Goal: Information Seeking & Learning: Learn about a topic

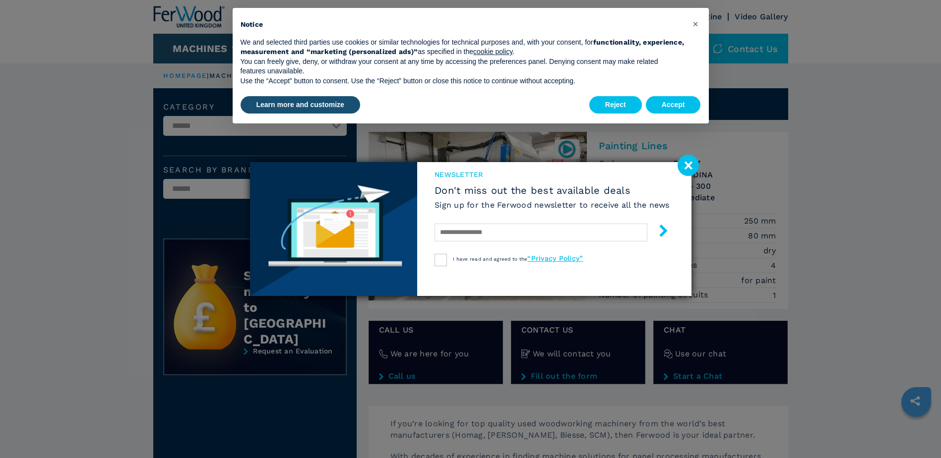
click at [689, 165] on image at bounding box center [687, 165] width 21 height 21
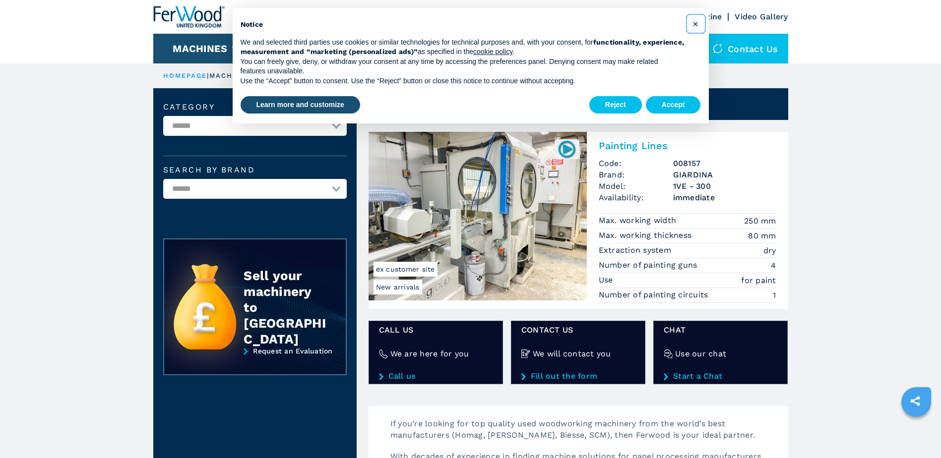
click at [695, 23] on span "×" at bounding box center [695, 24] width 6 height 12
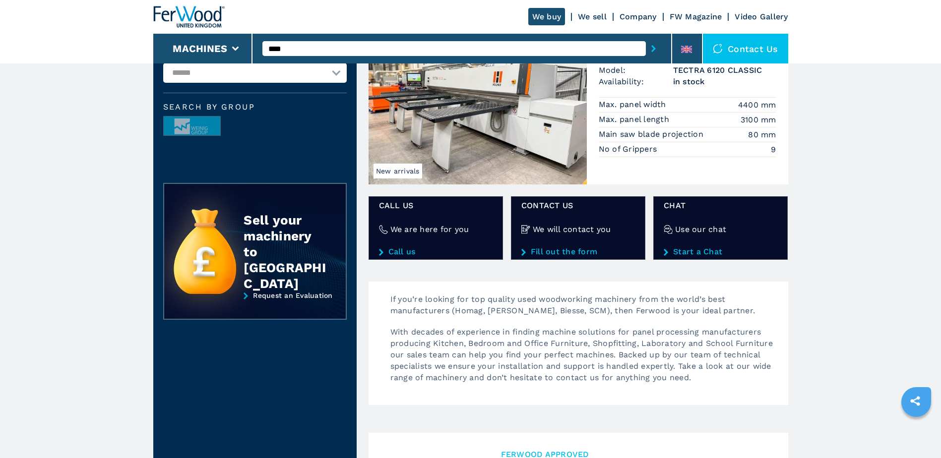
scroll to position [149, 0]
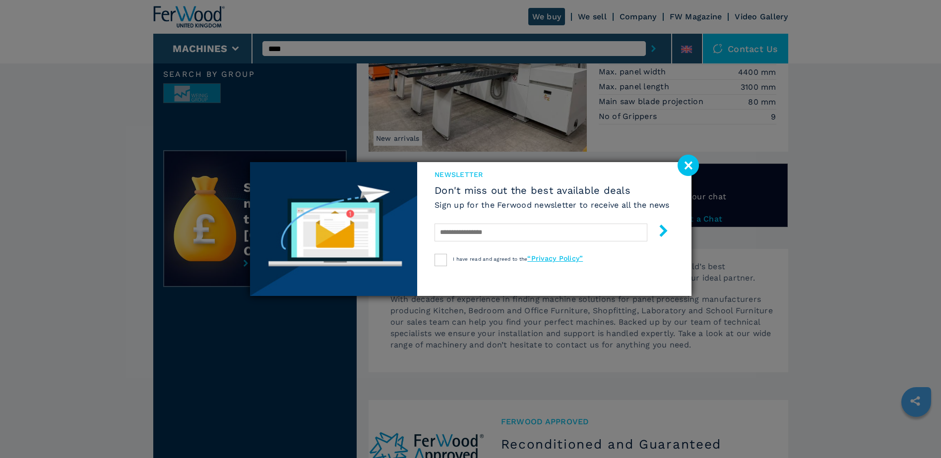
click at [689, 166] on image at bounding box center [687, 165] width 21 height 21
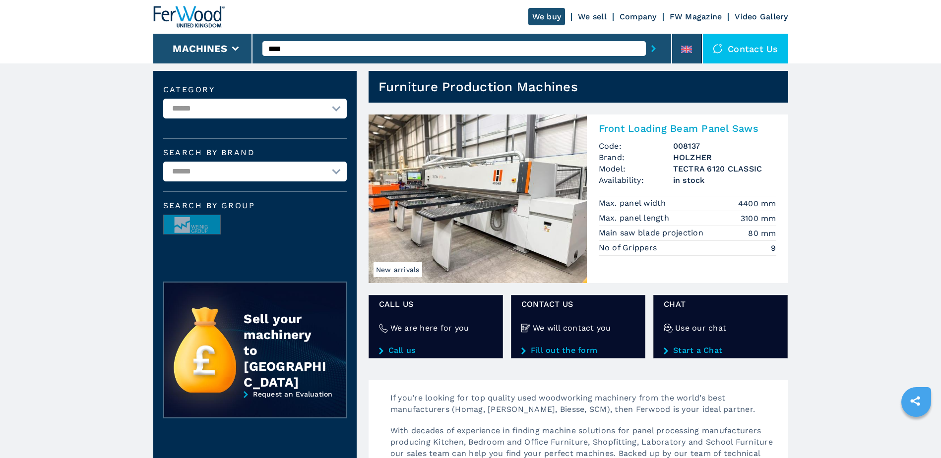
scroll to position [17, 0]
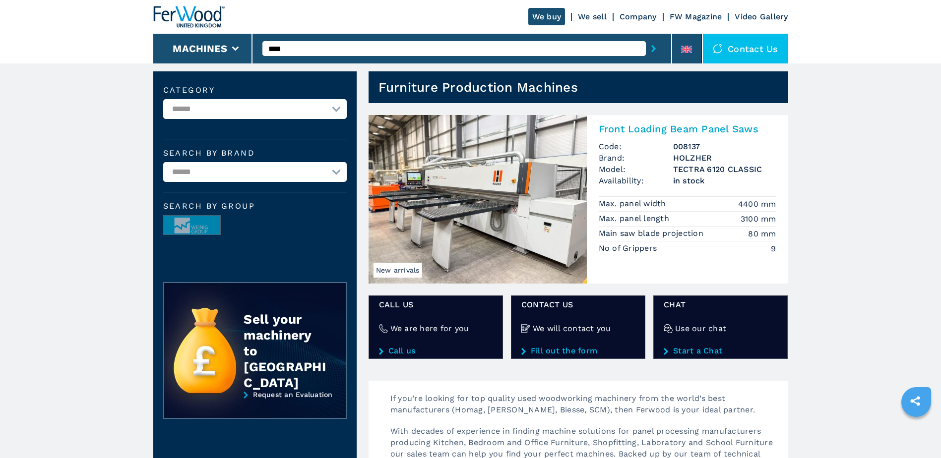
click at [642, 130] on h2 "Front Loading Beam Panel Saws" at bounding box center [687, 129] width 178 height 12
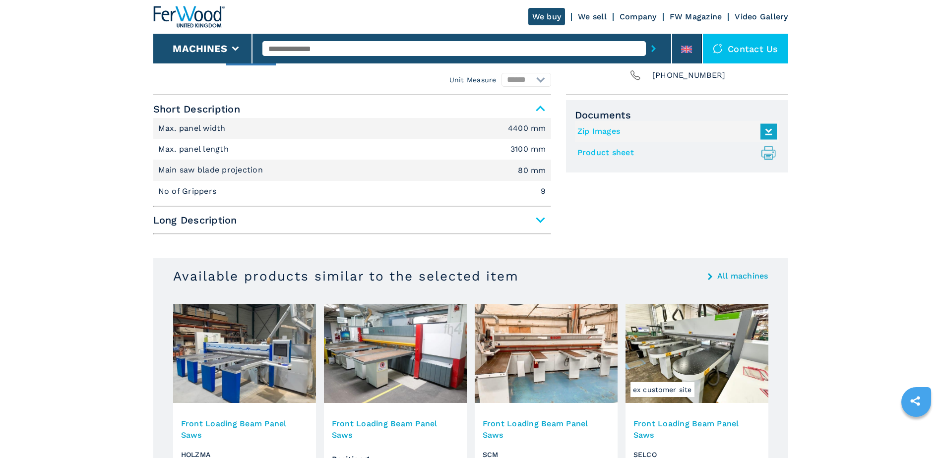
scroll to position [363, 0]
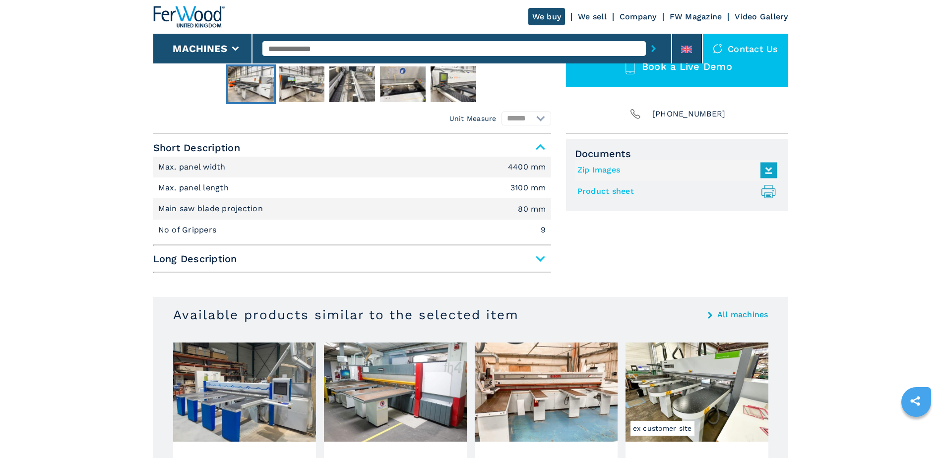
click at [542, 259] on span "Long Description" at bounding box center [352, 259] width 398 height 18
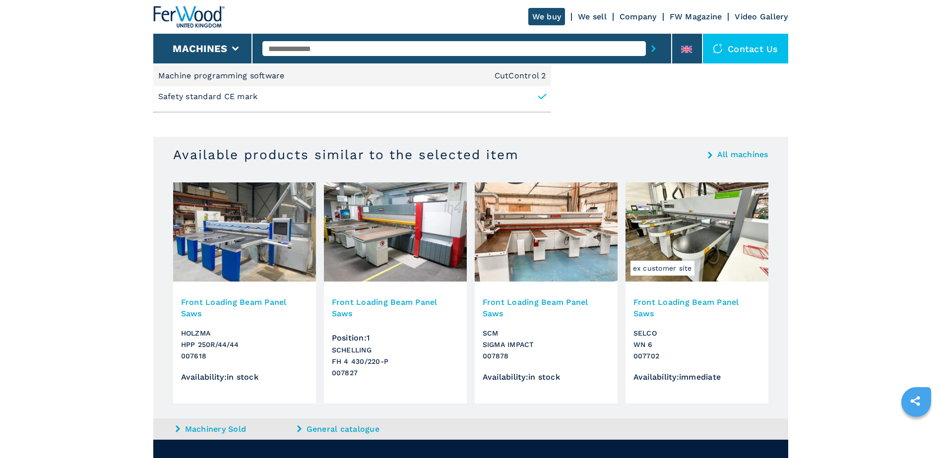
scroll to position [639, 0]
